Goal: Use online tool/utility: Utilize a website feature to perform a specific function

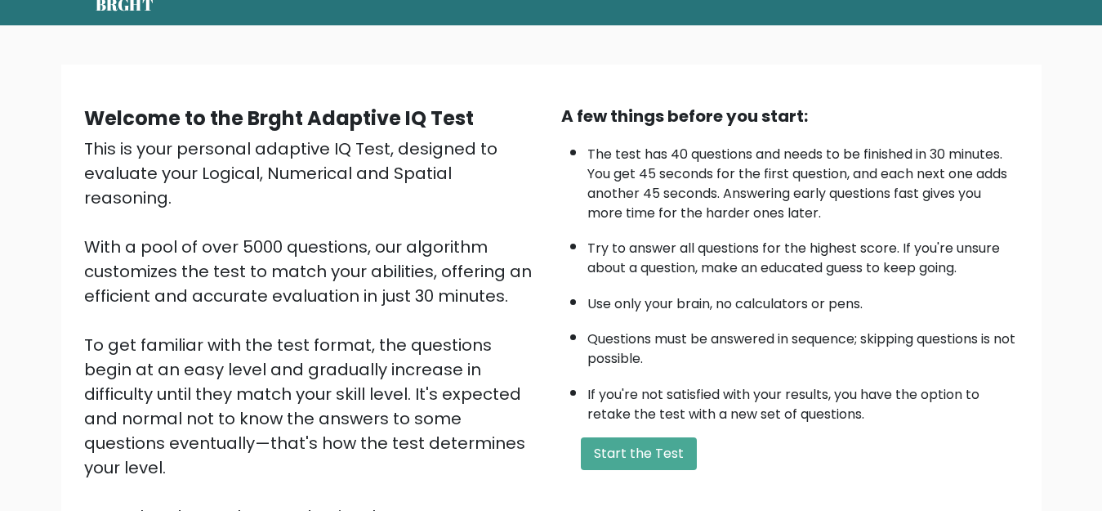
scroll to position [65, 0]
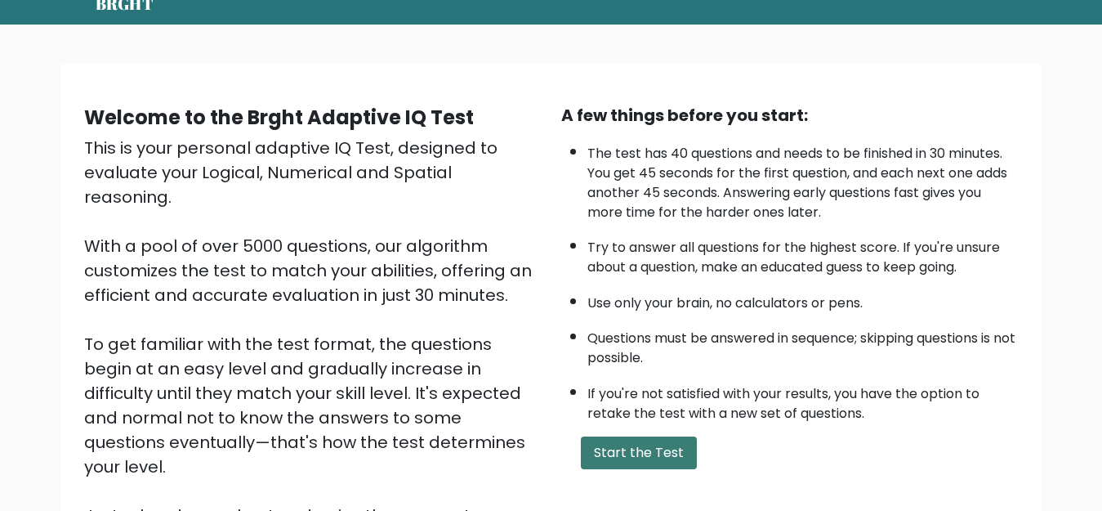
click at [616, 456] on button "Start the Test" at bounding box center [639, 452] width 116 height 33
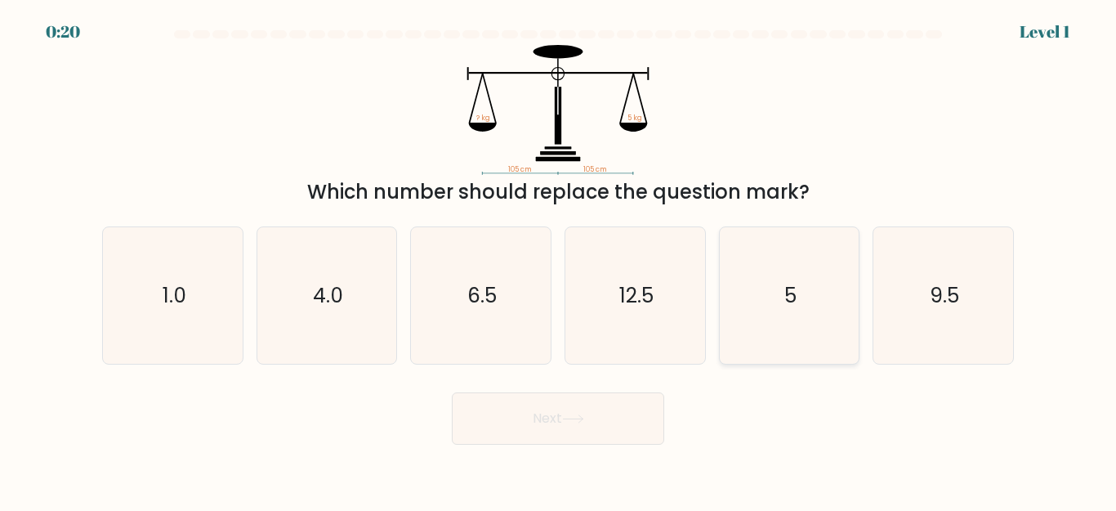
click at [804, 258] on icon "5" at bounding box center [788, 295] width 136 height 136
click at [559, 258] on input "e. 5" at bounding box center [558, 258] width 1 height 4
radio input "true"
click at [624, 413] on button "Next" at bounding box center [558, 418] width 212 height 52
click at [547, 447] on body "0:16 Level 1" at bounding box center [558, 255] width 1116 height 511
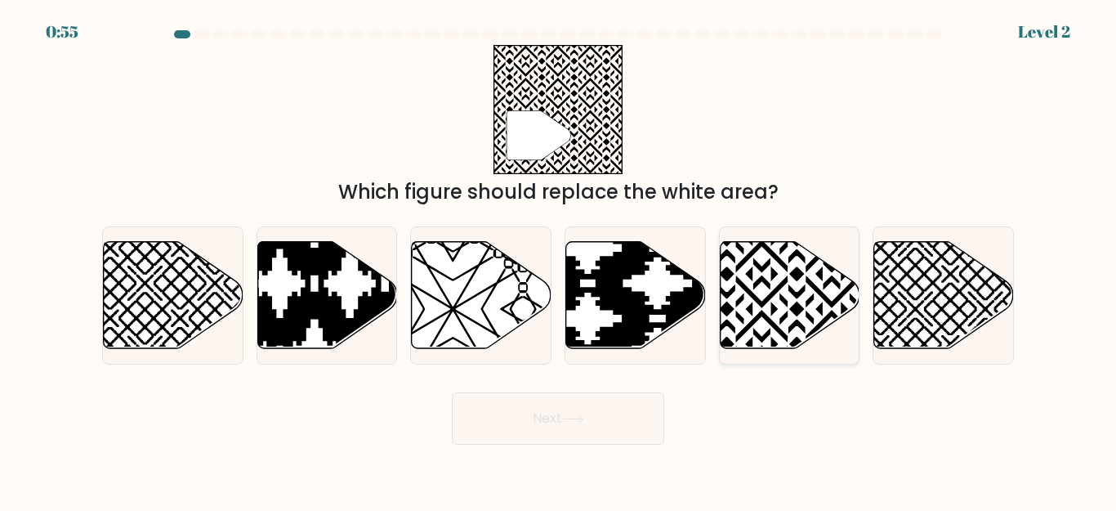
click at [815, 306] on icon at bounding box center [790, 295] width 140 height 107
click at [559, 260] on input "e." at bounding box center [558, 258] width 1 height 4
radio input "true"
click at [573, 416] on icon at bounding box center [573, 418] width 22 height 9
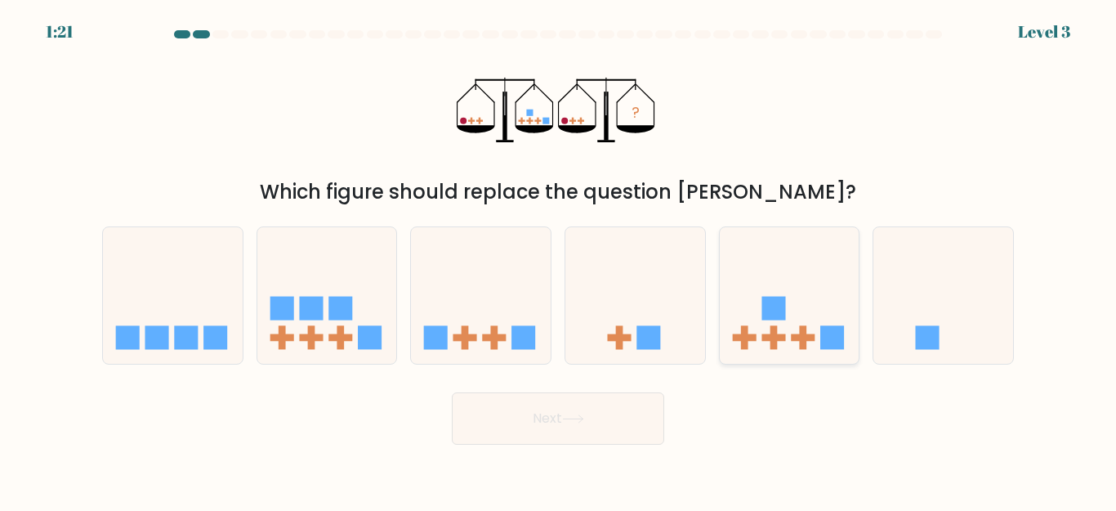
click at [811, 334] on rect at bounding box center [803, 337] width 24 height 7
click at [559, 260] on input "e." at bounding box center [558, 258] width 1 height 4
radio input "true"
click at [567, 435] on button "Next" at bounding box center [558, 418] width 212 height 52
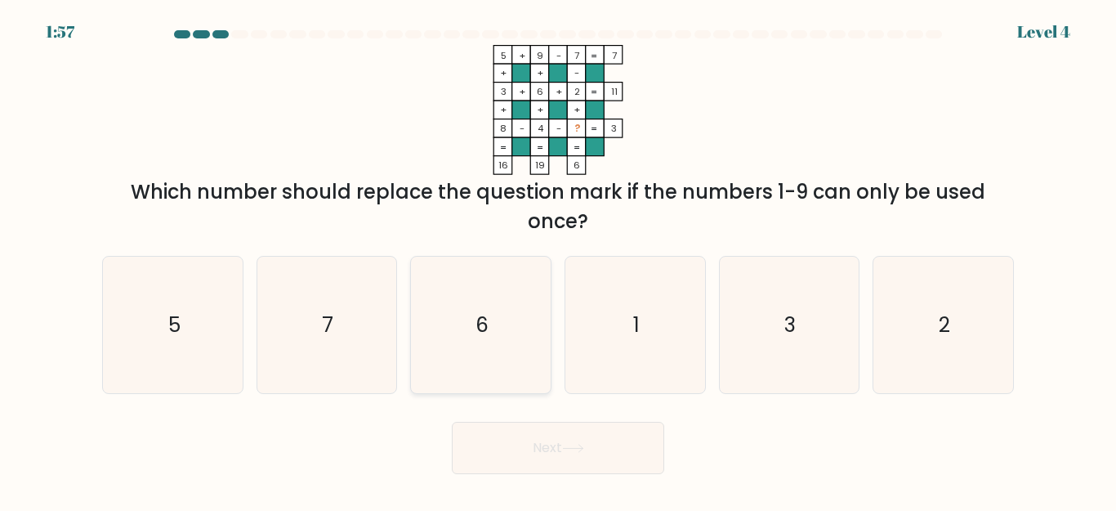
click at [498, 256] on icon "6" at bounding box center [481, 324] width 136 height 136
click at [558, 256] on input "c. 6" at bounding box center [558, 258] width 1 height 4
radio input "true"
click at [551, 444] on button "Next" at bounding box center [558, 448] width 212 height 52
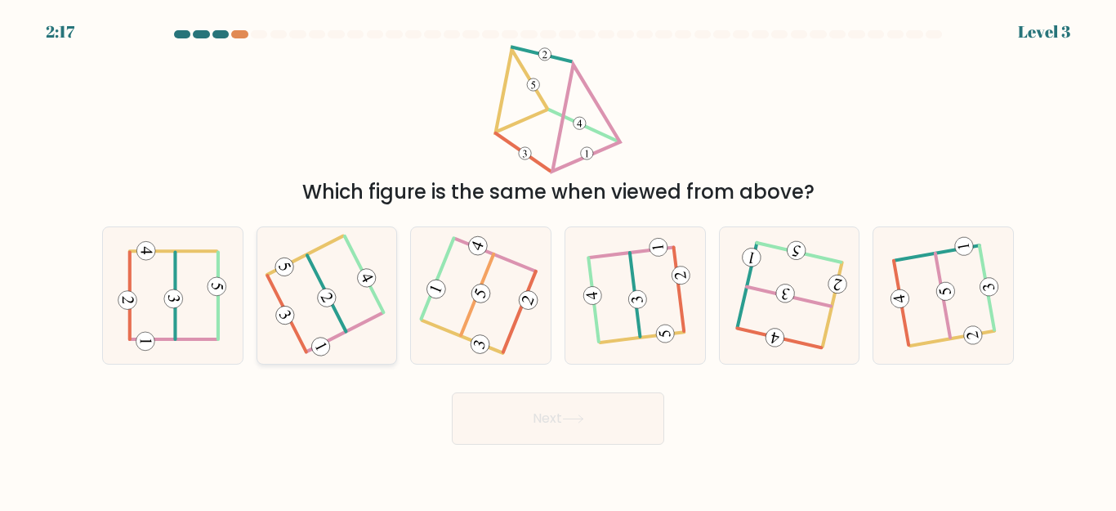
click at [326, 286] on icon at bounding box center [327, 295] width 106 height 109
click at [558, 260] on input "b." at bounding box center [558, 258] width 1 height 4
radio input "true"
click at [529, 439] on button "Next" at bounding box center [558, 418] width 212 height 52
